Goal: Task Accomplishment & Management: Complete application form

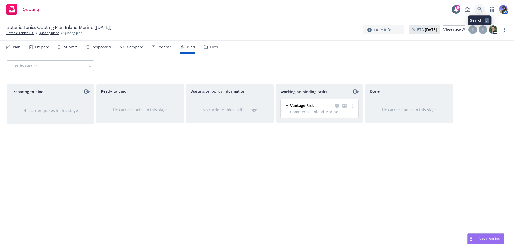
click at [481, 10] on icon at bounding box center [479, 9] width 5 height 5
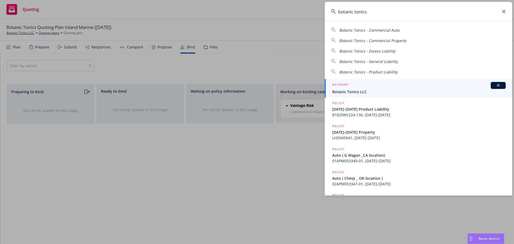
type input "botanic tonics"
click at [365, 87] on div "ACCOUNT BI" at bounding box center [419, 85] width 174 height 7
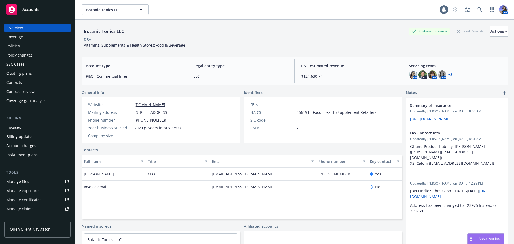
click at [10, 61] on div "SSC Cases" at bounding box center [15, 64] width 18 height 9
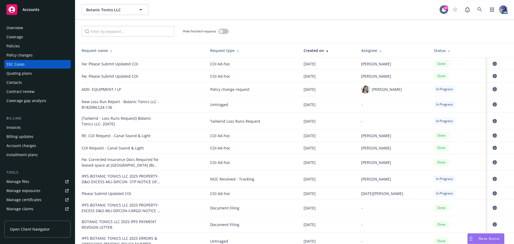
click at [493, 89] on icon "circleInformation" at bounding box center [495, 89] width 4 height 4
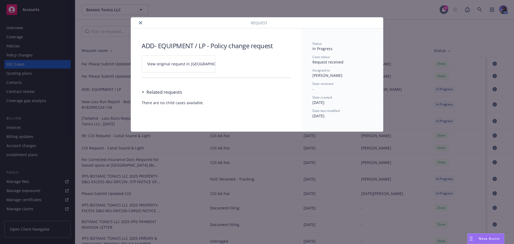
click at [140, 23] on icon "close" at bounding box center [140, 22] width 3 height 3
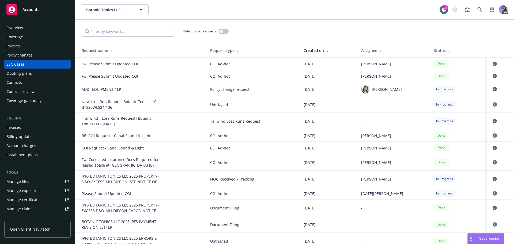
click at [493, 135] on icon "circleInformation" at bounding box center [495, 135] width 4 height 4
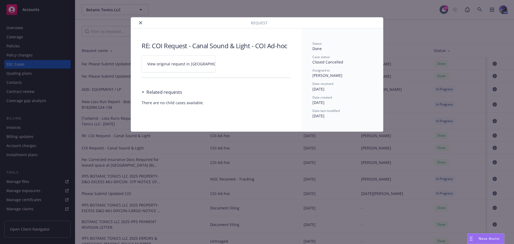
click at [180, 66] on span "View original request in SSC" at bounding box center [187, 64] width 81 height 6
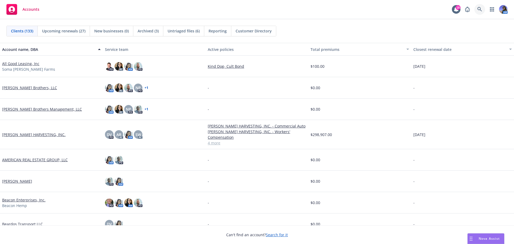
click at [481, 12] on link at bounding box center [479, 9] width 11 height 11
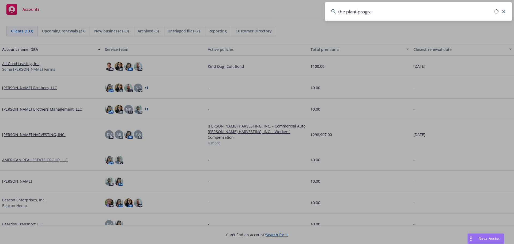
type input "the plant program"
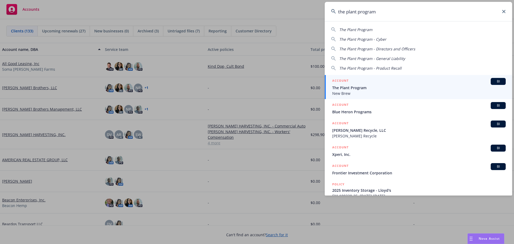
click at [349, 83] on div "ACCOUNT BI" at bounding box center [419, 81] width 174 height 7
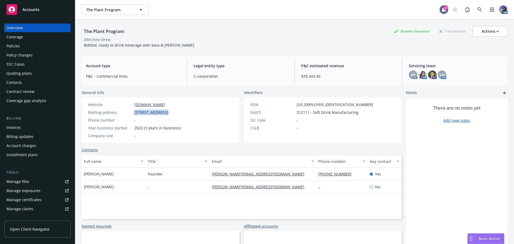
drag, startPoint x: 132, startPoint y: 114, endPoint x: 166, endPoint y: 112, distance: 34.0
click at [166, 112] on div "Mailing address 5754 Satsuma ave, North Hollywood, CA, 91601" at bounding box center [134, 113] width 97 height 6
copy div "5754 Satsuma ave"
drag, startPoint x: 351, startPoint y: 173, endPoint x: 312, endPoint y: 175, distance: 39.1
click at [312, 175] on div "Adam Wolf Founder adam@drinknewbrew.com (415) 310-2718 Yes" at bounding box center [242, 174] width 320 height 13
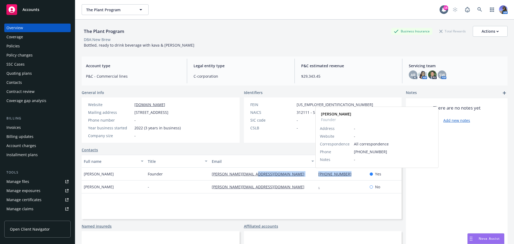
copy div "(415) 310-2718"
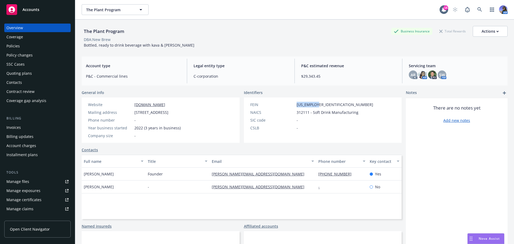
drag, startPoint x: 317, startPoint y: 103, endPoint x: 285, endPoint y: 105, distance: 31.7
click at [285, 105] on div "FEIN 92-0344301" at bounding box center [311, 105] width 127 height 6
copy div "[US_EMPLOYER_IDENTIFICATION_NUMBER]"
click at [12, 72] on div "Quoting plans" at bounding box center [18, 73] width 25 height 9
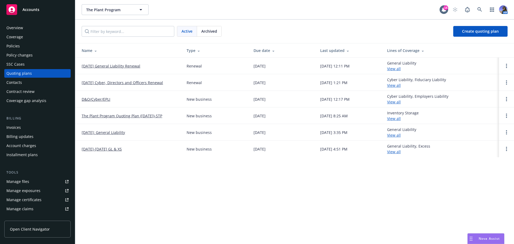
click at [103, 83] on link "[DATE] Cyber, Directors and Officers Renewal" at bounding box center [122, 83] width 81 height 6
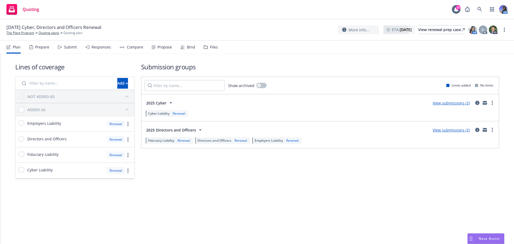
click at [211, 51] on div "Files" at bounding box center [211, 47] width 14 height 13
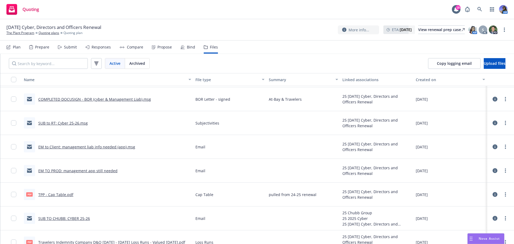
scroll to position [56, 0]
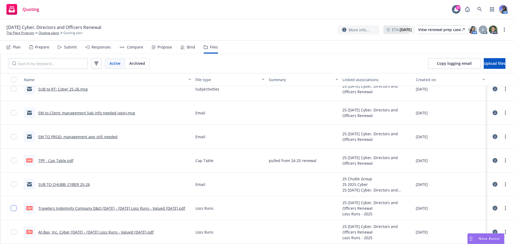
click at [15, 209] on input "checkbox" at bounding box center [13, 207] width 5 height 5
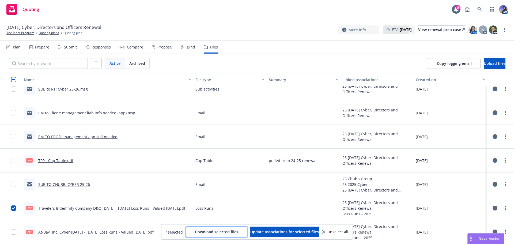
click at [206, 229] on button "Download selected files" at bounding box center [216, 232] width 61 height 11
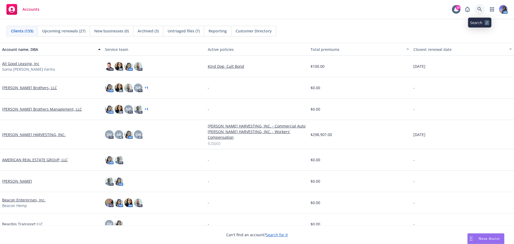
click at [480, 7] on icon at bounding box center [479, 9] width 5 height 5
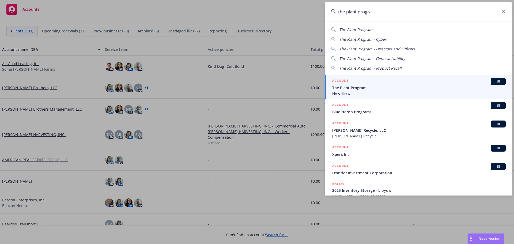
type input "the plant progra"
click at [353, 83] on div "ACCOUNT BI" at bounding box center [419, 81] width 174 height 7
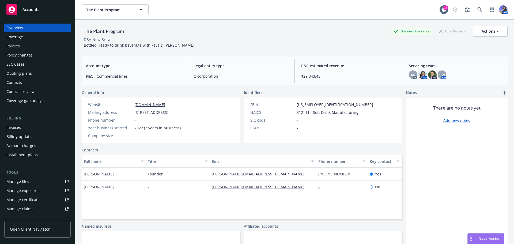
click at [19, 41] on div "Overview Coverage Policies Policy changes SSC Cases Quoting plans Contacts Cont…" at bounding box center [37, 64] width 66 height 81
click at [10, 49] on div "Policies" at bounding box center [12, 46] width 13 height 9
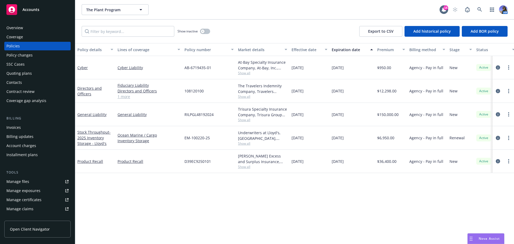
click at [14, 28] on div "Overview" at bounding box center [14, 28] width 17 height 9
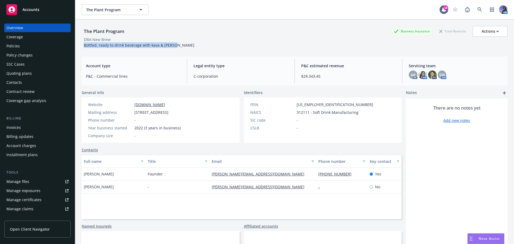
drag, startPoint x: 183, startPoint y: 44, endPoint x: 83, endPoint y: 46, distance: 99.9
click at [83, 46] on div "The Plant Program Business Insurance Total Rewards Actions DBA: New Brew Bottle…" at bounding box center [295, 37] width 426 height 22
copy span "Bottled, ready to drink beverage with kava & kratom"
click at [21, 45] on div "Policies" at bounding box center [37, 46] width 62 height 9
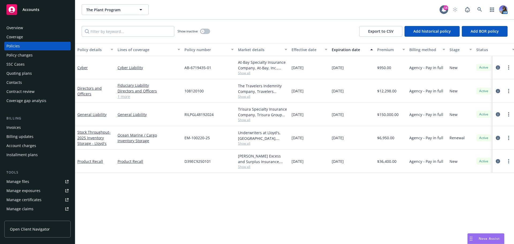
click at [20, 76] on div "Quoting plans" at bounding box center [18, 73] width 25 height 9
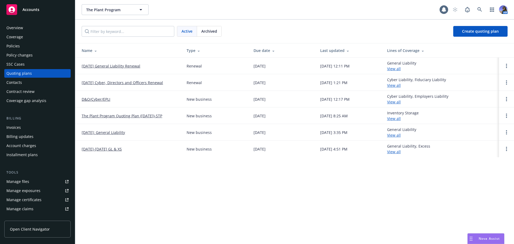
click at [106, 84] on link "[DATE] Cyber, Directors and Officers Renewal" at bounding box center [122, 83] width 81 height 6
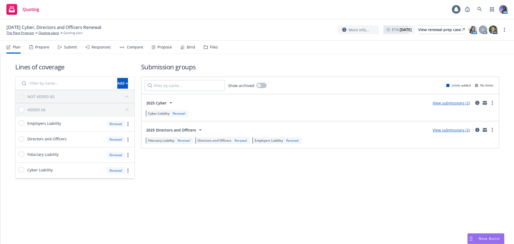
click at [43, 44] on div "Prepare" at bounding box center [39, 47] width 20 height 13
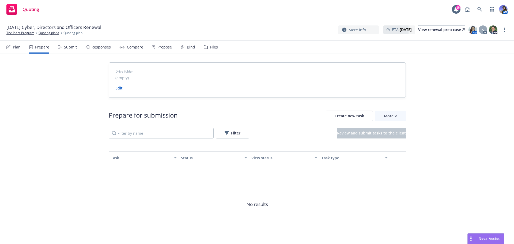
click at [63, 47] on div "Submit" at bounding box center [67, 47] width 19 height 13
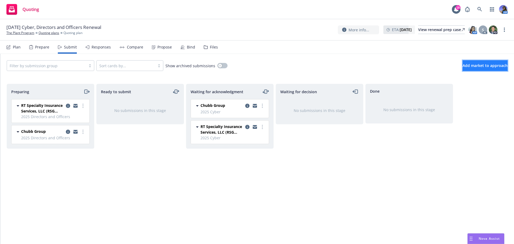
click at [466, 67] on span "Add market to approach" at bounding box center [485, 65] width 45 height 5
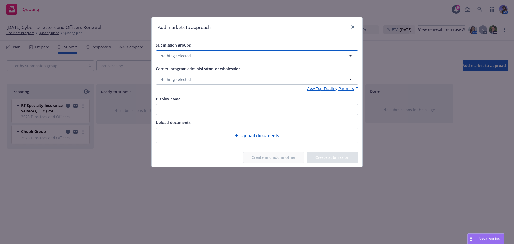
click at [177, 57] on span "Nothing selected" at bounding box center [175, 56] width 31 height 6
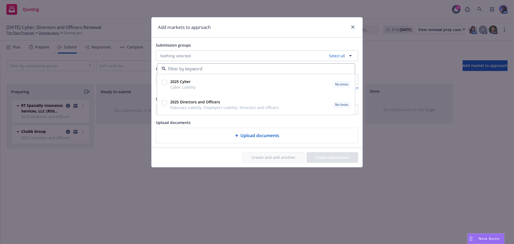
click at [165, 104] on input "checkbox" at bounding box center [164, 102] width 5 height 5
checkbox input "true"
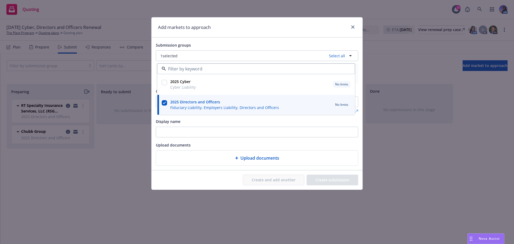
click at [225, 48] on div "Submission groups" at bounding box center [257, 45] width 202 height 6
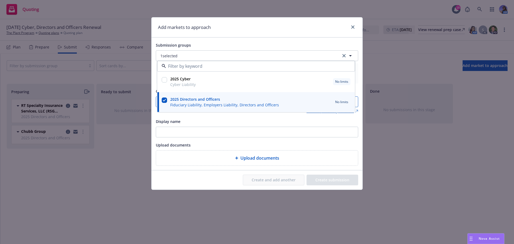
click at [189, 101] on span "Nothing selected" at bounding box center [175, 102] width 31 height 6
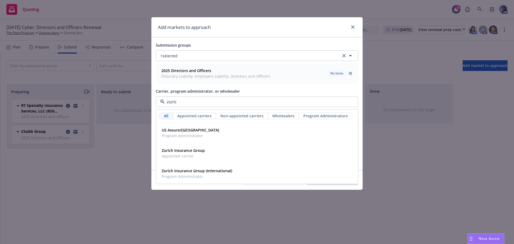
type input "[GEOGRAPHIC_DATA]"
click at [176, 158] on span "Appointed carrier" at bounding box center [183, 156] width 43 height 6
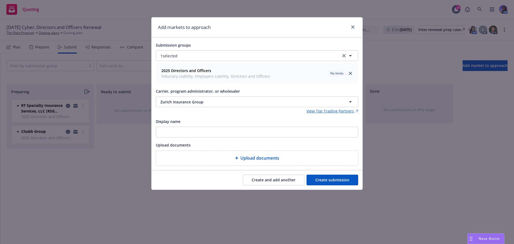
click at [336, 178] on button "Create submission" at bounding box center [333, 180] width 52 height 11
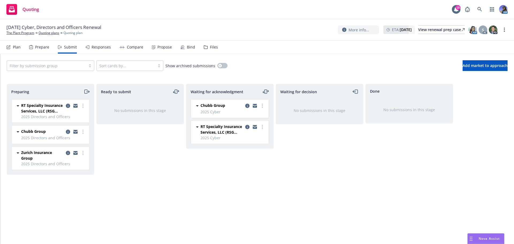
click at [87, 93] on icon "moveRight" at bounding box center [87, 91] width 6 height 6
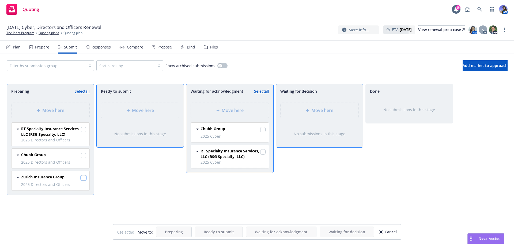
click at [85, 177] on input "checkbox" at bounding box center [83, 177] width 5 height 5
checkbox input "true"
click at [216, 106] on div "Move here" at bounding box center [230, 110] width 78 height 15
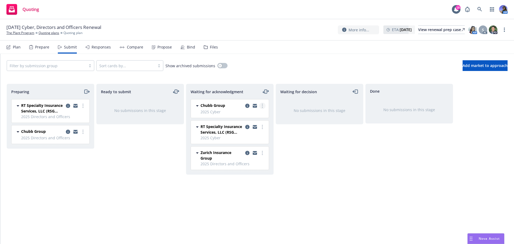
click at [261, 104] on link "more" at bounding box center [262, 106] width 6 height 6
click at [237, 118] on span "Log acknowledgement" at bounding box center [238, 116] width 53 height 5
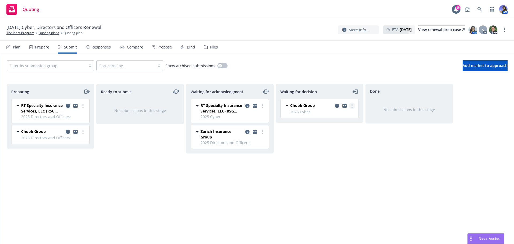
click at [352, 105] on circle "more" at bounding box center [352, 105] width 1 height 1
click at [319, 115] on span "Move back one step" at bounding box center [326, 116] width 48 height 5
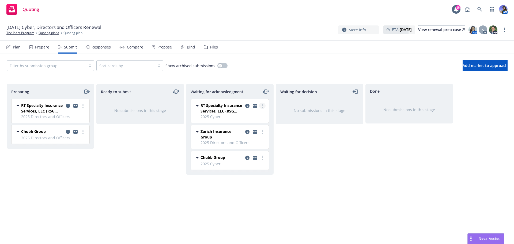
click at [262, 105] on link "more" at bounding box center [262, 106] width 6 height 6
click at [236, 117] on span "Log acknowledgement" at bounding box center [238, 116] width 53 height 5
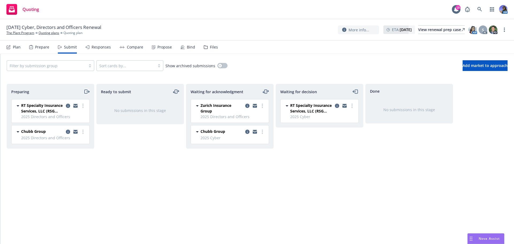
click at [84, 91] on icon "moveRight" at bounding box center [87, 91] width 6 height 6
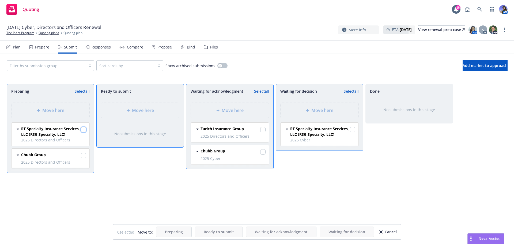
drag, startPoint x: 81, startPoint y: 130, endPoint x: 127, endPoint y: 120, distance: 47.1
click at [81, 130] on input "checkbox" at bounding box center [83, 129] width 5 height 5
checkbox input "true"
click at [236, 110] on span "Move here" at bounding box center [233, 110] width 22 height 6
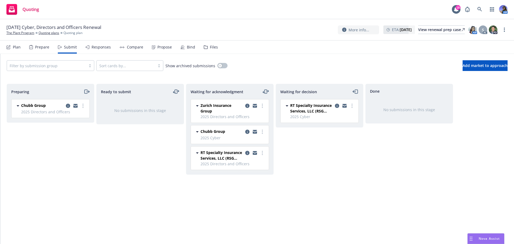
click at [208, 50] on div "Files" at bounding box center [211, 47] width 14 height 13
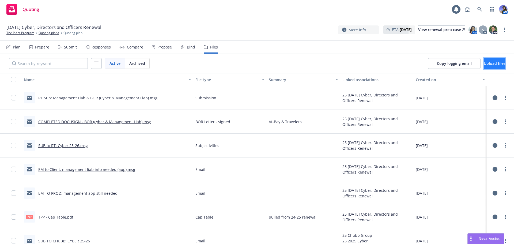
click at [484, 61] on span "Upload files" at bounding box center [495, 63] width 22 height 5
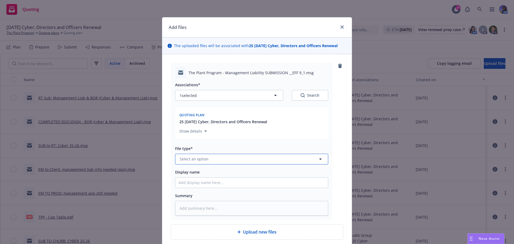
click at [197, 159] on span "Select an option" at bounding box center [194, 159] width 29 height 6
type input "e"
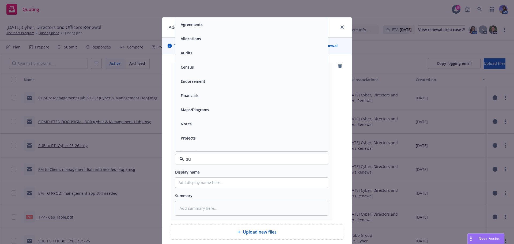
type input "sub"
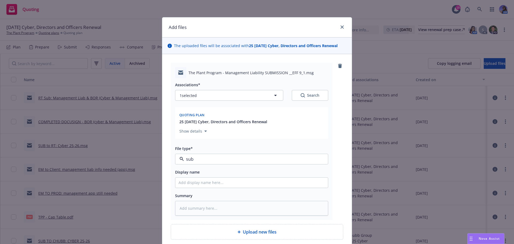
type textarea "x"
type input "S"
type textarea "x"
type input "SU"
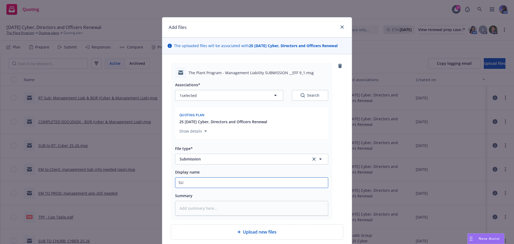
type textarea "x"
type input "SUB"
type textarea "x"
type input "SUB"
type textarea "x"
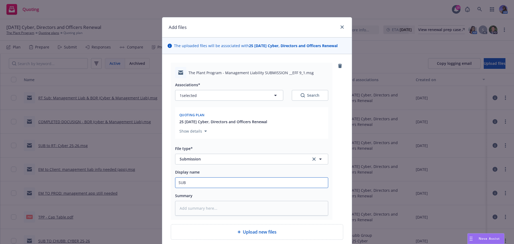
type input "SUB T"
type textarea "x"
type input "SUB TO"
type textarea "x"
type input "SUB TO"
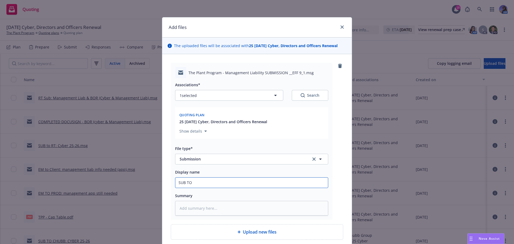
type textarea "x"
type input "SUB TO Z"
type textarea "x"
type input "SUB TO ZU"
type textarea "x"
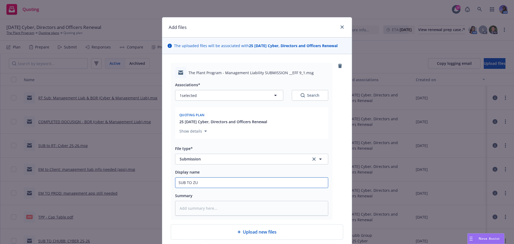
type input "SUB TO ZUR"
type textarea "x"
type input "SUB TO ZURI"
type textarea "x"
type input "SUB TO ZURIC"
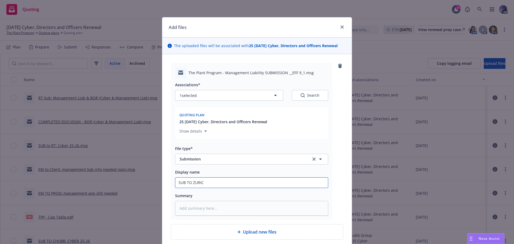
type textarea "x"
type input "SUB TO [GEOGRAPHIC_DATA]"
type textarea "x"
type input "SUB TO [GEOGRAPHIC_DATA]:"
type textarea "x"
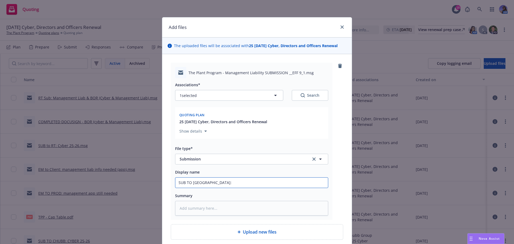
type input "SUB TO [GEOGRAPHIC_DATA]:"
type textarea "x"
type input "SUB TO [GEOGRAPHIC_DATA]: M"
type textarea "x"
type input "SUB TO [GEOGRAPHIC_DATA]: Ma"
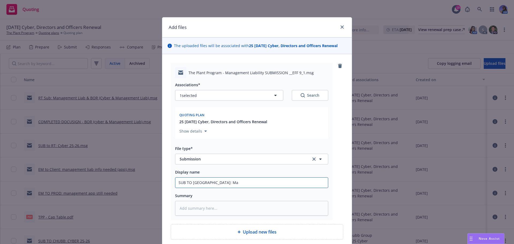
type textarea "x"
type input "SUB TO [GEOGRAPHIC_DATA]: Man"
type textarea "x"
type input "SUB TO [GEOGRAPHIC_DATA]: Mana"
type textarea "x"
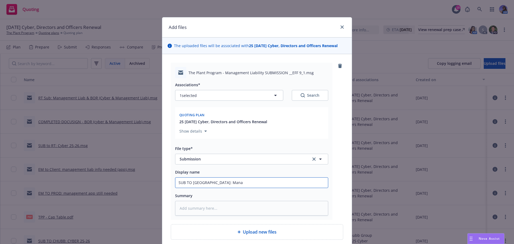
type input "SUB TO [GEOGRAPHIC_DATA]: Manag"
type textarea "x"
type input "SUB TO [GEOGRAPHIC_DATA]: Manage"
type textarea "x"
type input "SUB TO [GEOGRAPHIC_DATA]: Managem"
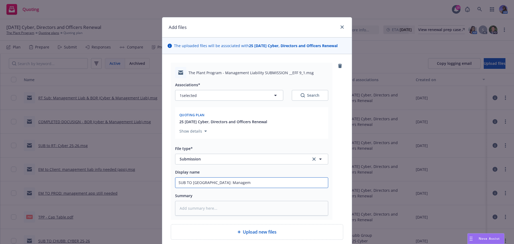
type textarea "x"
type input "SUB TO [GEOGRAPHIC_DATA]: Manageme"
type textarea "x"
type input "SUB TO [GEOGRAPHIC_DATA]: Managemen"
type textarea "x"
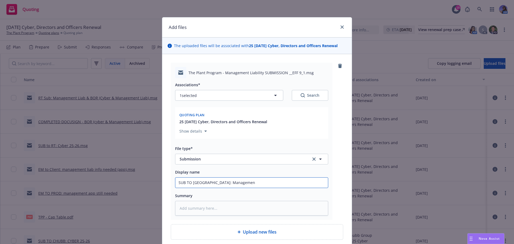
type input "SUB TO [GEOGRAPHIC_DATA]: Management"
type textarea "x"
type input "SUB TO [GEOGRAPHIC_DATA]: Management"
type textarea "x"
type input "SUB TO [GEOGRAPHIC_DATA]: Management L"
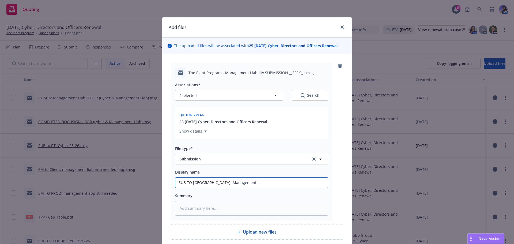
type textarea "x"
type input "SUB TO [GEOGRAPHIC_DATA]: Management [PERSON_NAME]"
type textarea "x"
type input "SUB TO [GEOGRAPHIC_DATA]: Management Lia"
type textarea "x"
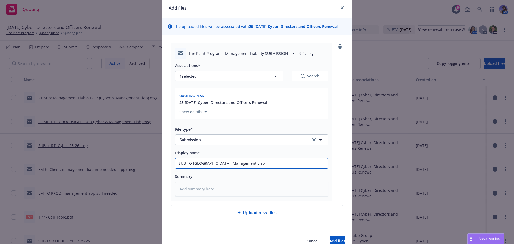
scroll to position [46, 0]
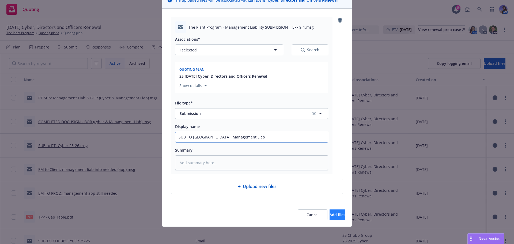
type input "SUB TO [GEOGRAPHIC_DATA]: Management Liab"
click at [330, 213] on span "Add files" at bounding box center [338, 214] width 16 height 5
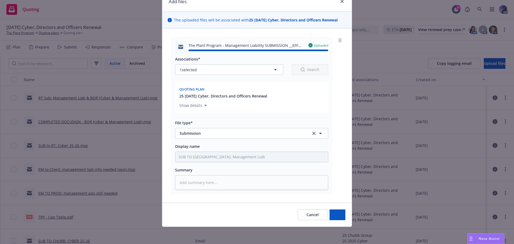
type textarea "x"
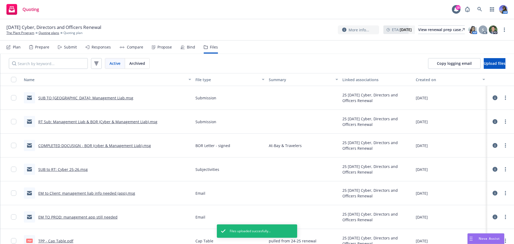
click at [58, 47] on icon at bounding box center [60, 47] width 4 height 4
